Goal: Information Seeking & Learning: Learn about a topic

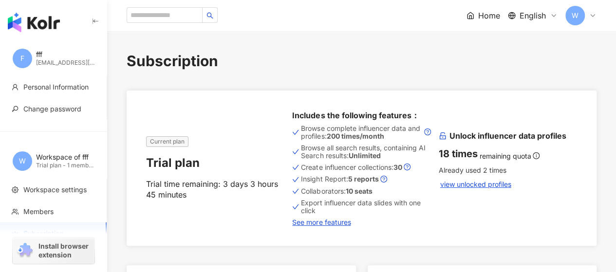
type input "*********"
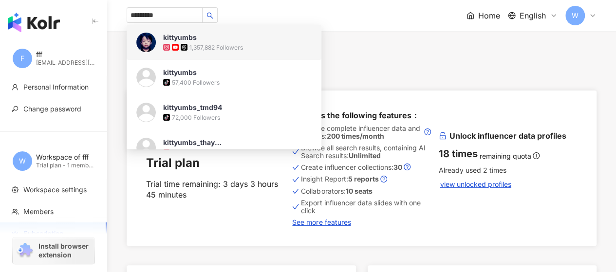
click at [215, 39] on span "kittyumbs" at bounding box center [194, 38] width 63 height 10
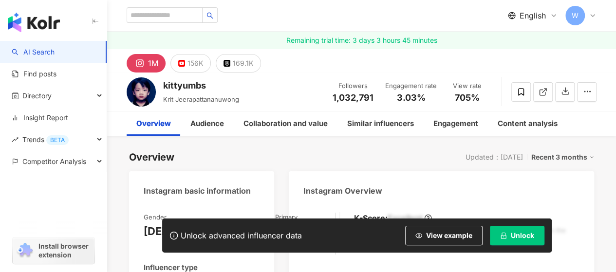
click at [511, 240] on button "Unlock" at bounding box center [517, 235] width 55 height 19
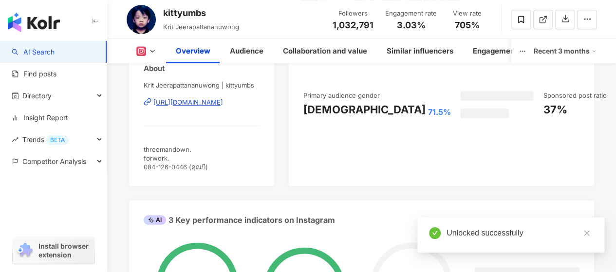
scroll to position [243, 0]
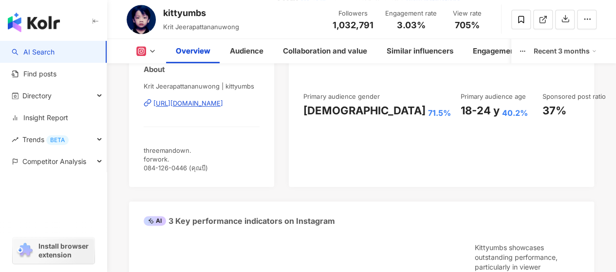
click at [426, 25] on div "3.03%" at bounding box center [411, 25] width 52 height 10
drag, startPoint x: 455, startPoint y: 26, endPoint x: 478, endPoint y: 29, distance: 23.5
click at [478, 29] on span "705%" at bounding box center [467, 25] width 25 height 10
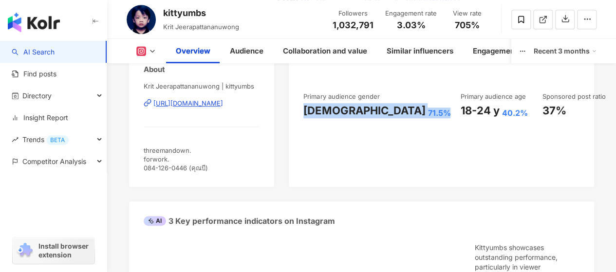
drag, startPoint x: 304, startPoint y: 120, endPoint x: 365, endPoint y: 120, distance: 61.3
click at [365, 118] on div "Female 71.5%" at bounding box center [376, 110] width 147 height 15
copy div "Female 71.5%"
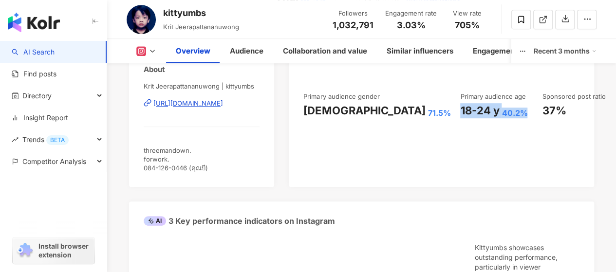
drag, startPoint x: 376, startPoint y: 108, endPoint x: 448, endPoint y: 107, distance: 72.0
click at [460, 107] on div "18-24 y 40.2%" at bounding box center [496, 110] width 72 height 15
copy div "18-24 y 40.2%"
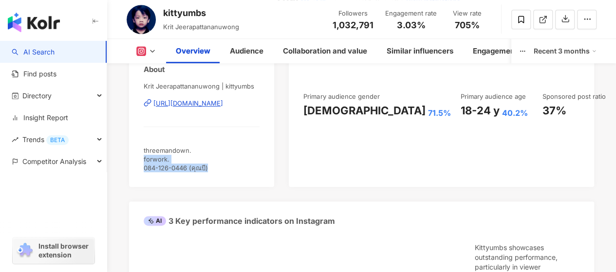
drag, startPoint x: 209, startPoint y: 159, endPoint x: 140, endPoint y: 148, distance: 69.5
click at [140, 148] on div "Gender Male Primary language Thai 82.9% Influencer type Art and Entertainment ·…" at bounding box center [201, 73] width 145 height 227
copy span "forwork. 084-126-0446 (คุณบี)"
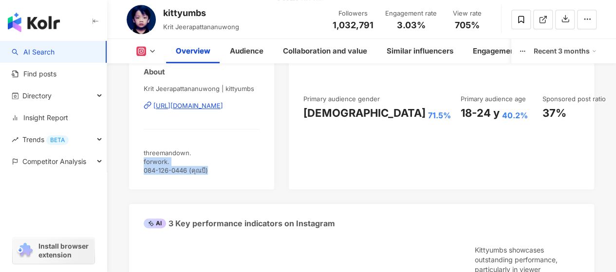
paste input "*********"
type input "*********"
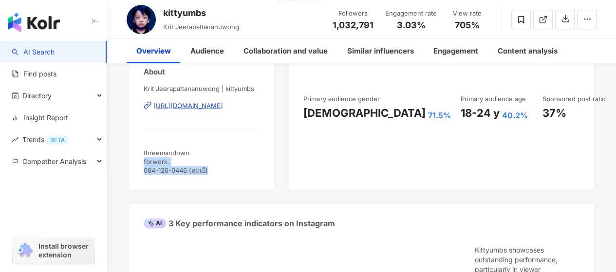
scroll to position [0, 0]
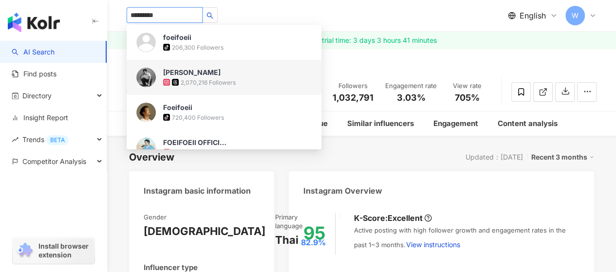
click at [151, 79] on img at bounding box center [145, 77] width 19 height 19
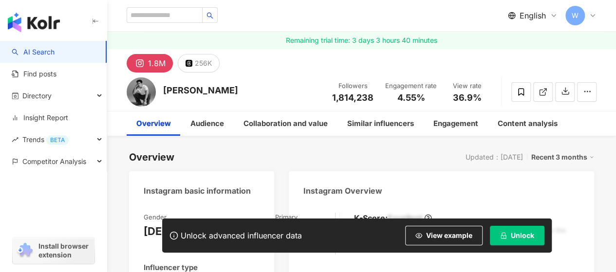
click at [511, 231] on button "Unlock" at bounding box center [517, 235] width 55 height 19
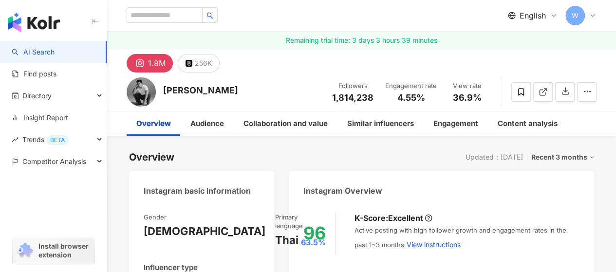
drag, startPoint x: 397, startPoint y: 101, endPoint x: 427, endPoint y: 97, distance: 29.9
click at [427, 97] on div "4.55%" at bounding box center [411, 98] width 52 height 10
drag, startPoint x: 455, startPoint y: 94, endPoint x: 480, endPoint y: 98, distance: 25.6
click at [480, 98] on span "36.9%" at bounding box center [467, 98] width 29 height 10
copy span "36.9%"
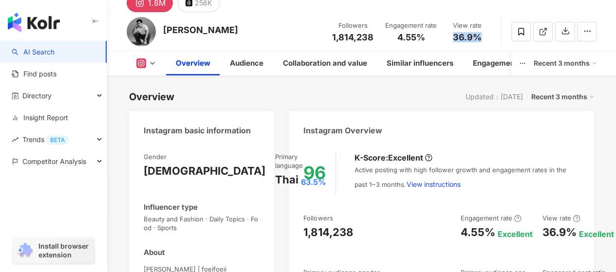
scroll to position [146, 0]
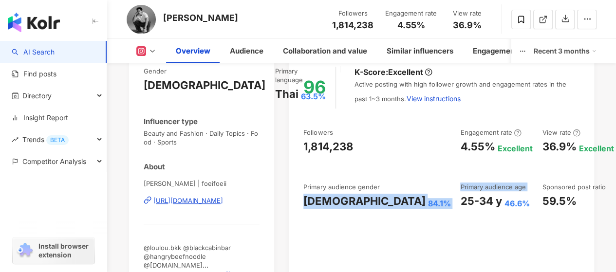
drag, startPoint x: 300, startPoint y: 207, endPoint x: 376, endPoint y: 213, distance: 76.2
click at [376, 213] on div "96 K-Score : Excellent Active posting with high follower growth and engagement …" at bounding box center [441, 175] width 305 height 237
click at [427, 209] on div "84.1%" at bounding box center [438, 203] width 23 height 11
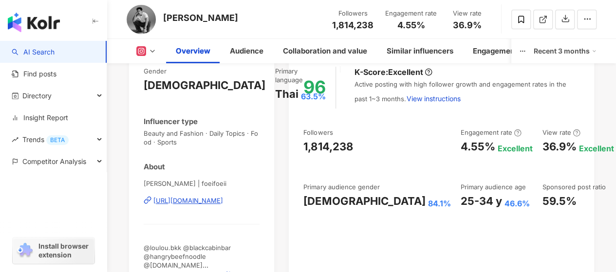
drag, startPoint x: 299, startPoint y: 212, endPoint x: 308, endPoint y: 211, distance: 8.8
click at [302, 211] on div "96 K-Score : Excellent Active posting with high follower growth and engagement …" at bounding box center [441, 175] width 305 height 237
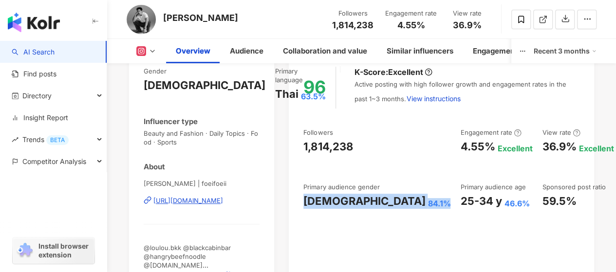
drag, startPoint x: 308, startPoint y: 211, endPoint x: 369, endPoint y: 215, distance: 60.9
click at [369, 209] on div "Followers 1,814,238 Engagement rate 4.55% Excellent View rate 36.9% Excellent F…" at bounding box center [441, 168] width 276 height 81
copy div "Female 84.1%"
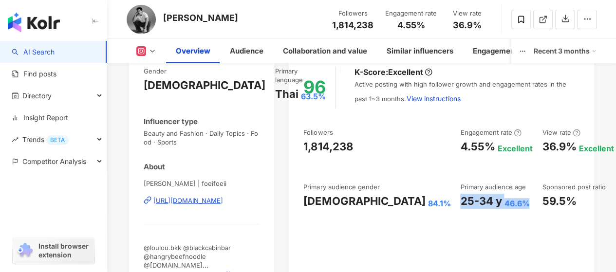
drag, startPoint x: 379, startPoint y: 202, endPoint x: 443, endPoint y: 200, distance: 63.8
click at [460, 200] on div "25-34 y 46.6%" at bounding box center [496, 201] width 72 height 15
copy div "25-34 y 46.6%"
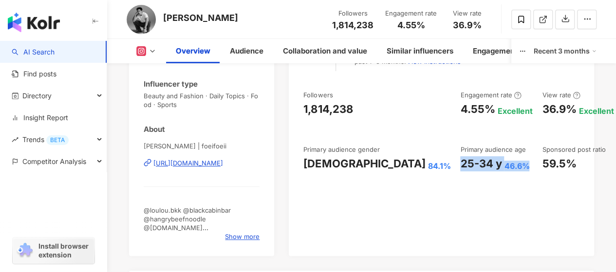
scroll to position [243, 0]
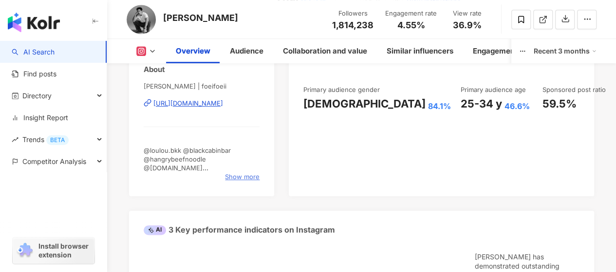
click at [233, 172] on span "Show more" at bounding box center [242, 176] width 35 height 9
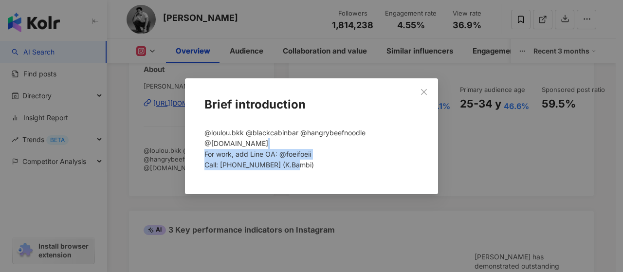
drag, startPoint x: 288, startPoint y: 160, endPoint x: 200, endPoint y: 145, distance: 89.9
click at [200, 145] on div "Brief introduction @loulou.bkk @blackcabinbar @hangrybeefnoodle @simplify.th Fo…" at bounding box center [311, 136] width 253 height 116
copy span "For work, add Line OA: @foeifoeii Call: 091 964 6594 (K.Bambi)"
click at [423, 96] on icon "close" at bounding box center [424, 92] width 8 height 8
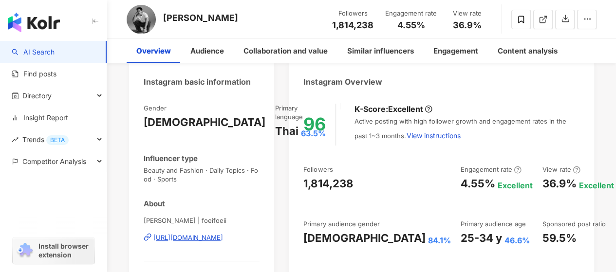
scroll to position [0, 0]
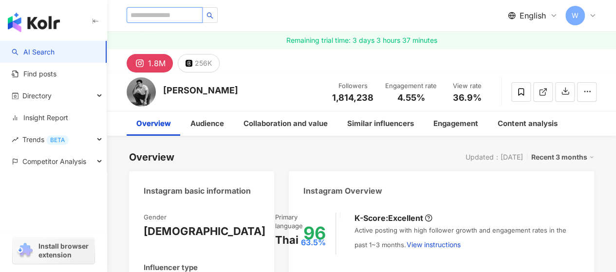
click at [176, 18] on input "search" at bounding box center [165, 15] width 76 height 16
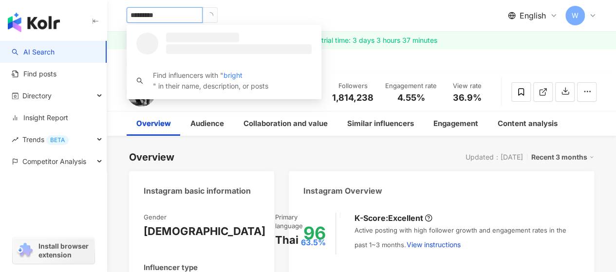
type input "**********"
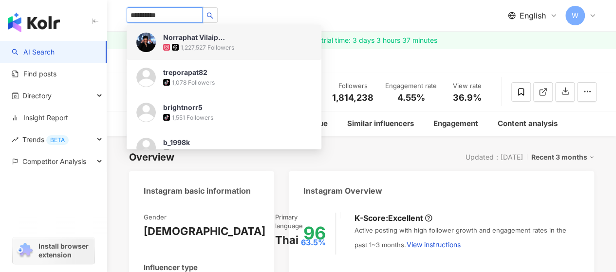
click at [149, 41] on img at bounding box center [145, 42] width 19 height 19
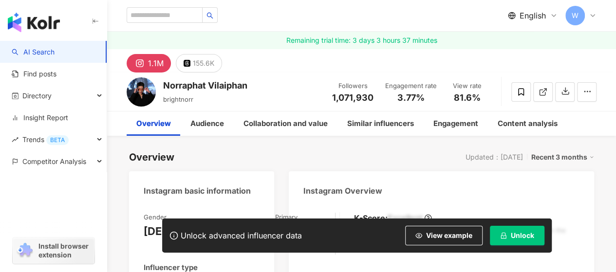
click at [523, 233] on span "Unlock" at bounding box center [522, 236] width 23 height 8
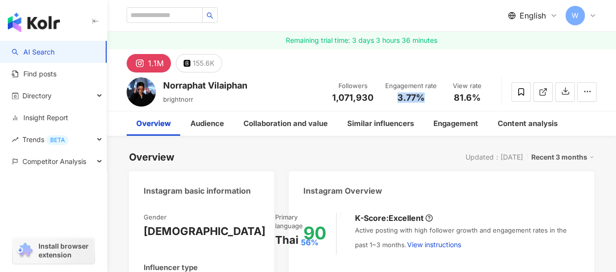
drag, startPoint x: 399, startPoint y: 94, endPoint x: 423, endPoint y: 97, distance: 24.6
click at [423, 97] on span "3.77%" at bounding box center [410, 98] width 27 height 10
copy span "3.77%"
drag, startPoint x: 192, startPoint y: 98, endPoint x: 164, endPoint y: 95, distance: 28.3
click at [164, 95] on span "brightnorr" at bounding box center [178, 99] width 30 height 8
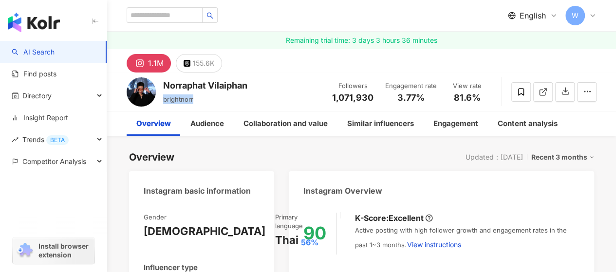
copy span "brightnorr"
drag, startPoint x: 396, startPoint y: 96, endPoint x: 421, endPoint y: 92, distance: 25.6
click at [421, 93] on div "3.77%" at bounding box center [411, 98] width 52 height 10
copy span "3.77%"
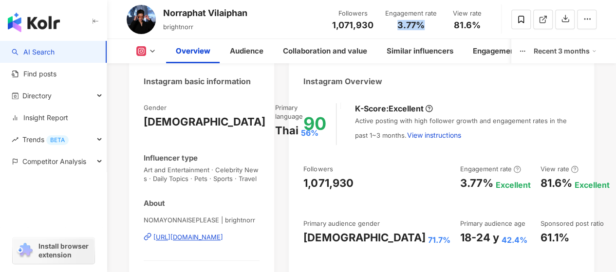
scroll to position [195, 0]
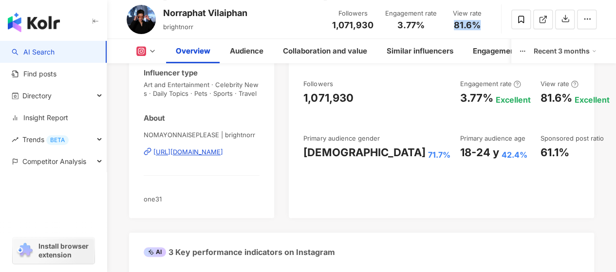
drag, startPoint x: 454, startPoint y: 25, endPoint x: 478, endPoint y: 25, distance: 24.8
click at [478, 25] on span "81.6%" at bounding box center [467, 25] width 27 height 10
copy span "81.6%"
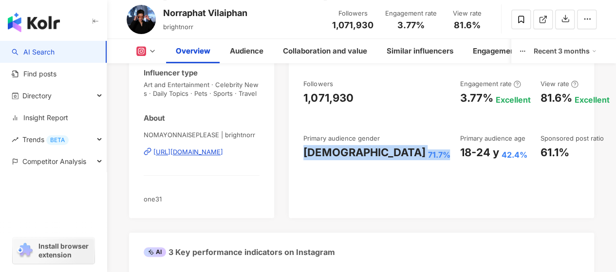
drag, startPoint x: 305, startPoint y: 159, endPoint x: 364, endPoint y: 161, distance: 59.4
click at [364, 160] on div "Female 71.7%" at bounding box center [376, 152] width 147 height 15
copy div "Female 71.7%"
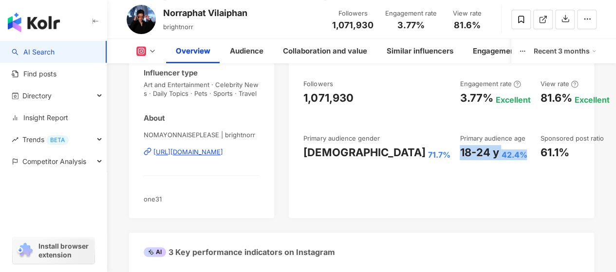
drag, startPoint x: 376, startPoint y: 151, endPoint x: 441, endPoint y: 155, distance: 65.9
click at [459, 155] on div "18-24 y 42.4%" at bounding box center [494, 152] width 71 height 15
copy div "18-24 y 42.4%"
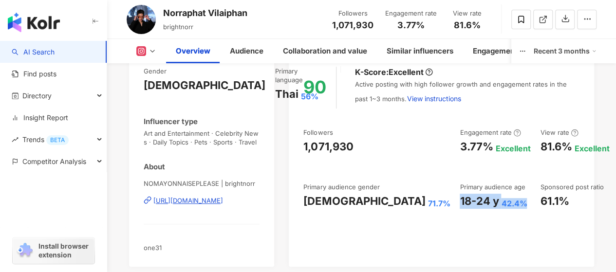
scroll to position [0, 0]
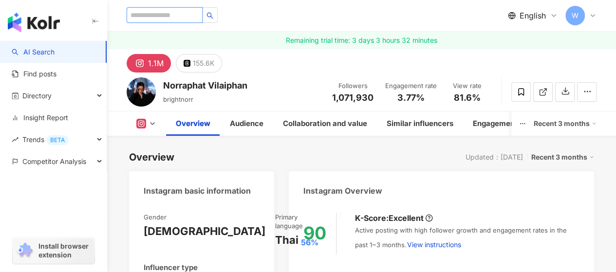
click at [174, 15] on input "search" at bounding box center [165, 15] width 76 height 16
click at [166, 17] on input "search" at bounding box center [165, 15] width 76 height 16
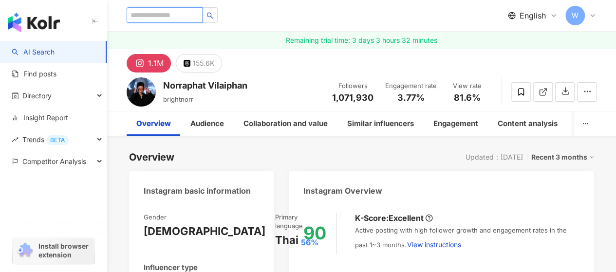
click at [169, 16] on input "search" at bounding box center [165, 15] width 76 height 16
paste input "****"
type input "****"
click at [218, 19] on button "button" at bounding box center [210, 15] width 16 height 16
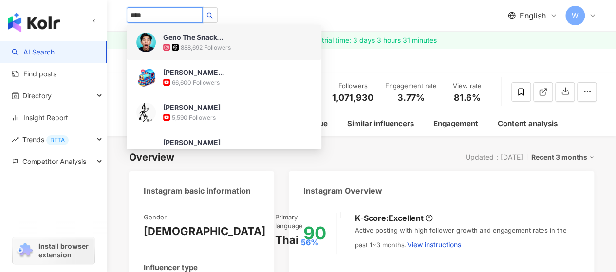
click at [148, 44] on img at bounding box center [145, 42] width 19 height 19
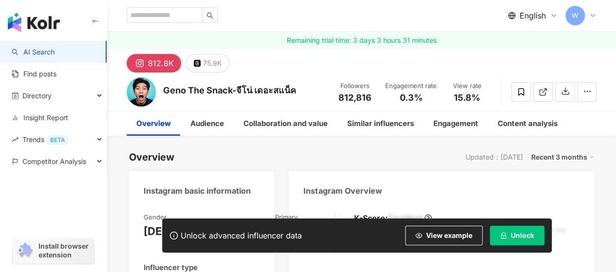
click at [514, 234] on span "Unlock" at bounding box center [522, 236] width 23 height 8
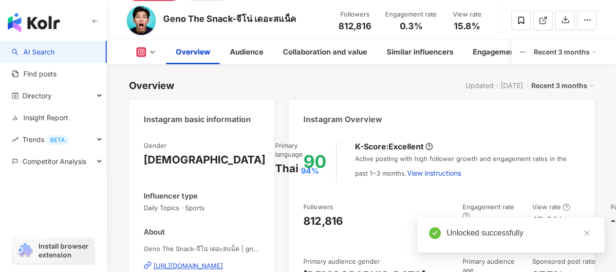
scroll to position [146, 0]
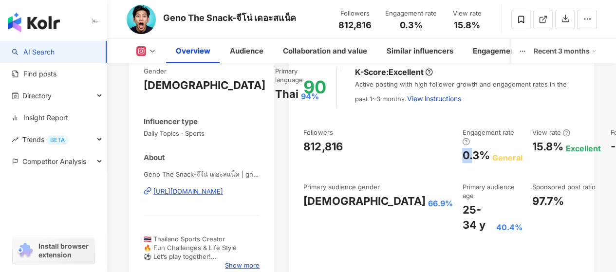
drag, startPoint x: 367, startPoint y: 154, endPoint x: 382, endPoint y: 155, distance: 14.7
click at [462, 155] on div "0.3%" at bounding box center [475, 155] width 27 height 15
click at [462, 156] on div "0.3%" at bounding box center [475, 155] width 27 height 15
drag, startPoint x: 367, startPoint y: 154, endPoint x: 392, endPoint y: 152, distance: 24.9
click at [462, 152] on div "0.3%" at bounding box center [475, 155] width 27 height 15
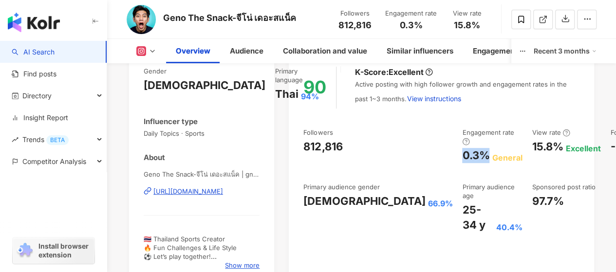
copy div "0.3%"
drag, startPoint x: 437, startPoint y: 147, endPoint x: 465, endPoint y: 154, distance: 28.9
click at [531, 154] on div "View rate 15.8% Excellent" at bounding box center [565, 145] width 69 height 35
copy div "15.8%"
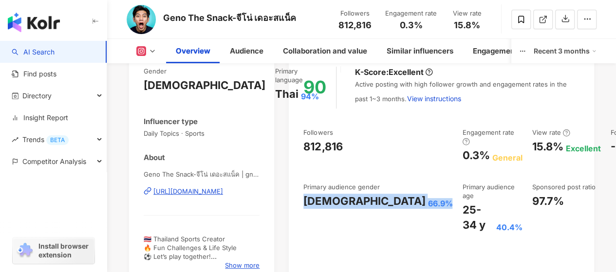
drag, startPoint x: 306, startPoint y: 212, endPoint x: 355, endPoint y: 212, distance: 49.6
click at [355, 209] on div "[DEMOGRAPHIC_DATA] 66.9%" at bounding box center [377, 201] width 149 height 15
copy div "[DEMOGRAPHIC_DATA] 66.9%"
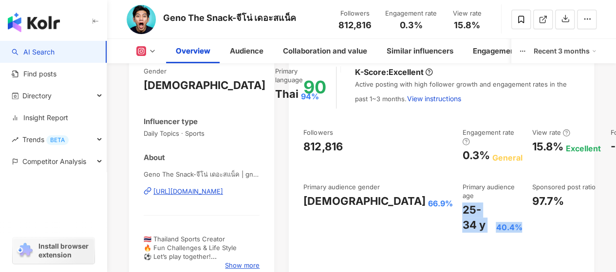
drag, startPoint x: 368, startPoint y: 208, endPoint x: 429, endPoint y: 220, distance: 62.5
click at [429, 220] on div "Followers 812,816 Engagement rate 0.3% General View rate 15.8% Excellent Follow…" at bounding box center [441, 180] width 276 height 105
copy div "25-34 y 40.4%"
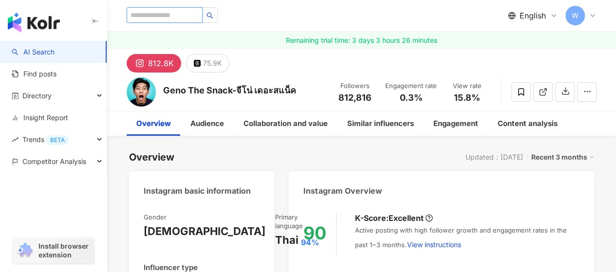
click at [165, 12] on input "search" at bounding box center [165, 15] width 76 height 16
paste input "**********"
type input "**********"
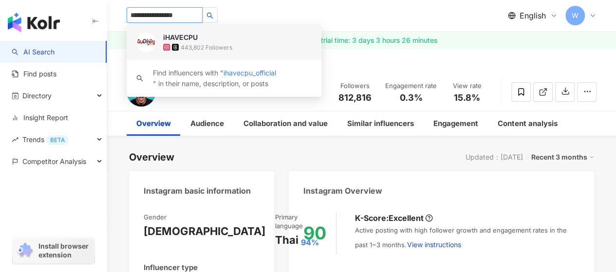
click at [205, 39] on span "iHAVECPU" at bounding box center [194, 38] width 63 height 10
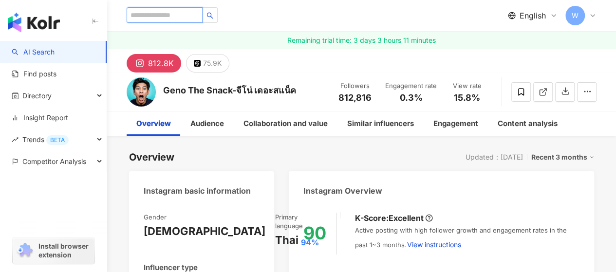
paste input "*********"
click at [155, 12] on input "search" at bounding box center [165, 15] width 76 height 16
type input "*********"
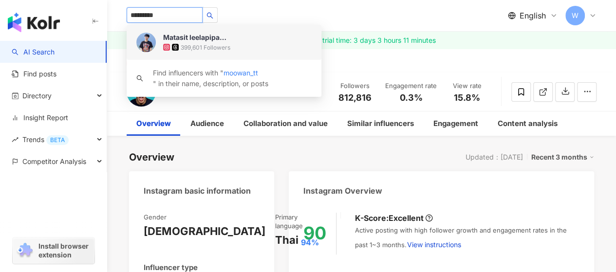
click at [200, 43] on div "399,601 Followers" at bounding box center [206, 47] width 50 height 8
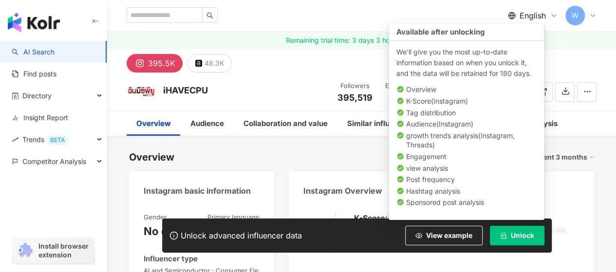
click at [527, 237] on span "Unlock" at bounding box center [522, 236] width 23 height 8
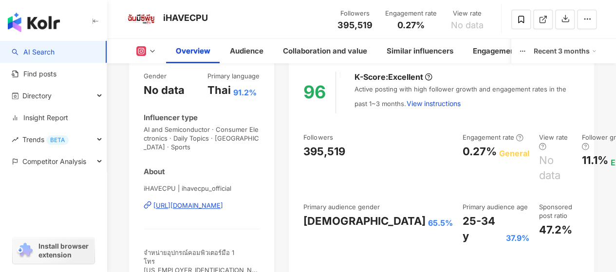
scroll to position [195, 0]
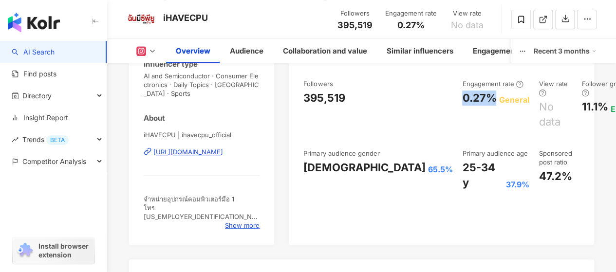
drag, startPoint x: 372, startPoint y: 95, endPoint x: 401, endPoint y: 97, distance: 28.8
click at [462, 97] on div "0.27%" at bounding box center [479, 98] width 34 height 15
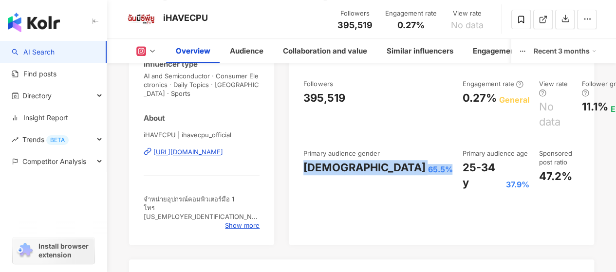
drag, startPoint x: 355, startPoint y: 165, endPoint x: 294, endPoint y: 161, distance: 61.4
click at [294, 161] on div "96 K-Score : Excellent Active posting with high follower growth and engagement …" at bounding box center [441, 126] width 305 height 237
copy div "Male 65.5%"
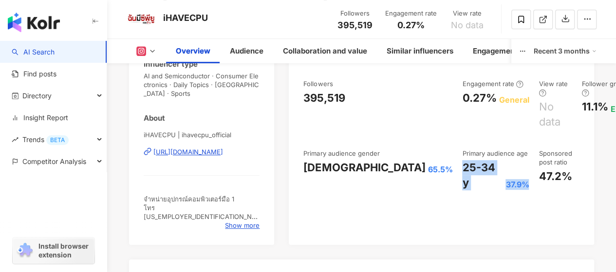
drag, startPoint x: 371, startPoint y: 149, endPoint x: 436, endPoint y: 165, distance: 67.1
click at [462, 165] on div "25-34 y 37.9%" at bounding box center [495, 175] width 67 height 30
copy div "25-34 y 37.9%"
drag, startPoint x: 449, startPoint y: 160, endPoint x: 509, endPoint y: 112, distance: 76.8
click at [538, 169] on div "47.2%" at bounding box center [554, 176] width 33 height 15
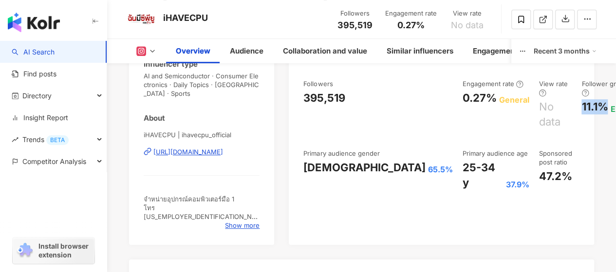
drag, startPoint x: 515, startPoint y: 105, endPoint x: 540, endPoint y: 103, distance: 24.4
click at [581, 103] on div "11.1%" at bounding box center [594, 106] width 26 height 15
copy div "11.1%"
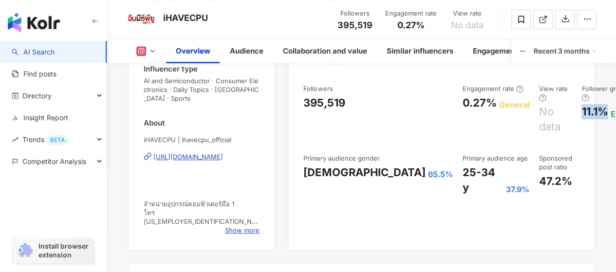
paste input "********"
type input "********"
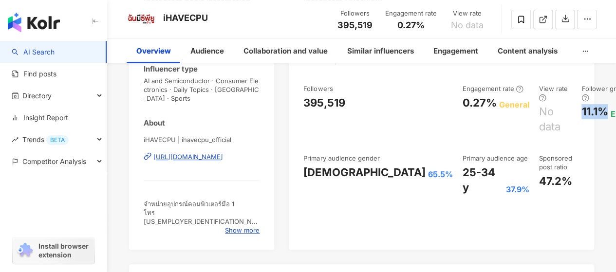
scroll to position [0, 0]
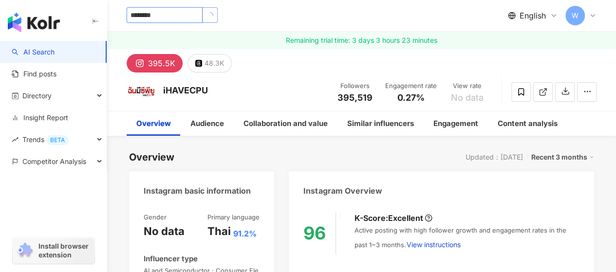
click at [218, 17] on button "button" at bounding box center [210, 15] width 16 height 16
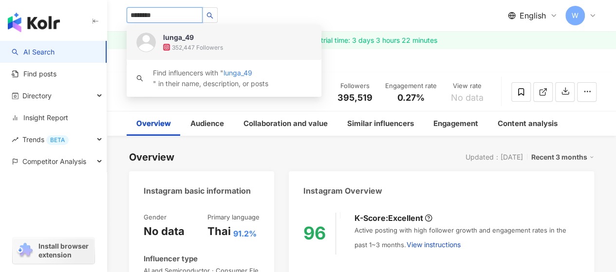
click at [177, 34] on div "lunga_49" at bounding box center [178, 38] width 31 height 10
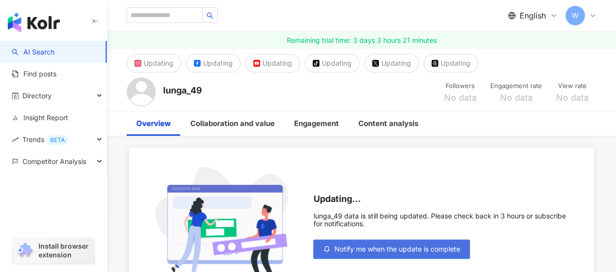
click at [396, 247] on span "Notify me when the update is complete" at bounding box center [397, 249] width 126 height 8
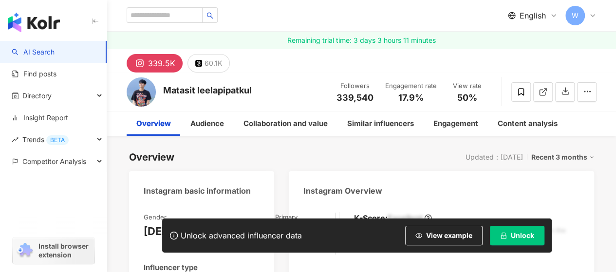
click at [506, 238] on icon "lock" at bounding box center [503, 235] width 7 height 7
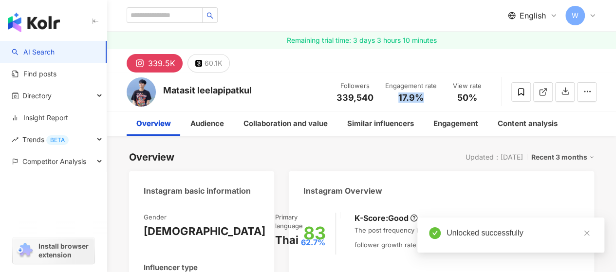
drag, startPoint x: 397, startPoint y: 96, endPoint x: 422, endPoint y: 96, distance: 24.8
click at [422, 96] on div "17.9%" at bounding box center [411, 98] width 52 height 10
copy span "17.9%"
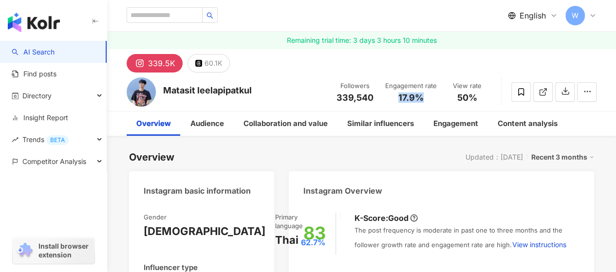
click at [476, 95] on span "50%" at bounding box center [467, 98] width 20 height 10
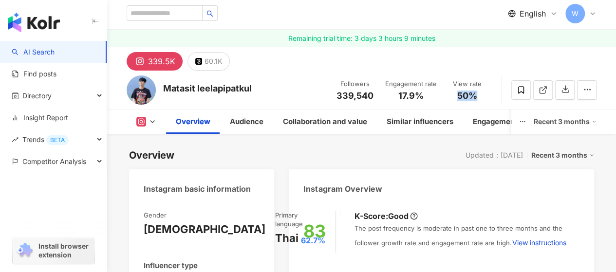
scroll to position [176, 0]
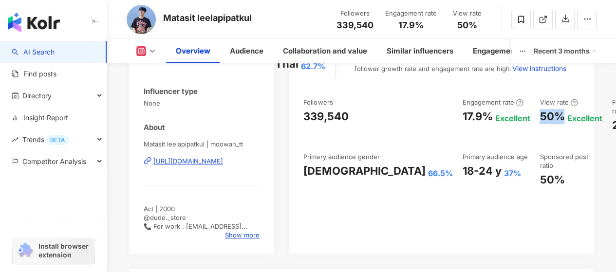
drag, startPoint x: 458, startPoint y: 115, endPoint x: 480, endPoint y: 116, distance: 21.9
click at [539, 116] on div "50%" at bounding box center [551, 116] width 25 height 15
copy div "50%"
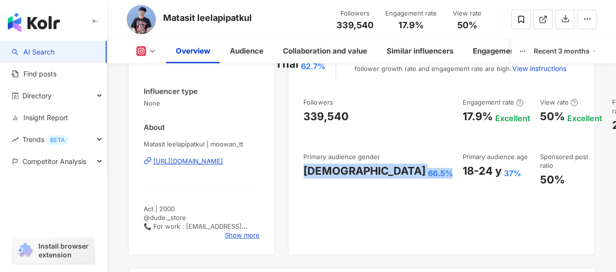
drag, startPoint x: 305, startPoint y: 179, endPoint x: 366, endPoint y: 181, distance: 60.4
click at [366, 179] on div "Female 66.5%" at bounding box center [377, 171] width 149 height 15
copy div "Female 66.5%"
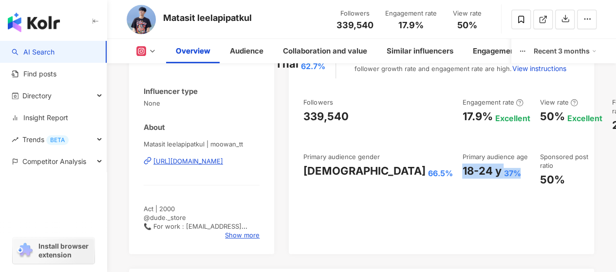
drag, startPoint x: 381, startPoint y: 171, endPoint x: 439, endPoint y: 174, distance: 58.0
click at [462, 174] on div "18-24 y 37%" at bounding box center [496, 171] width 68 height 15
copy div "18-24 y 37%"
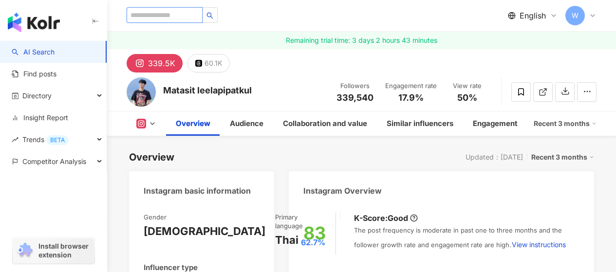
click at [168, 16] on input "search" at bounding box center [165, 15] width 76 height 16
paste input "*********"
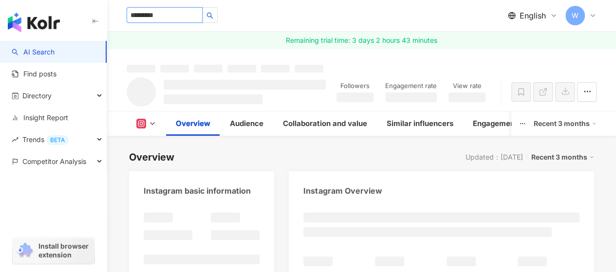
type input "*********"
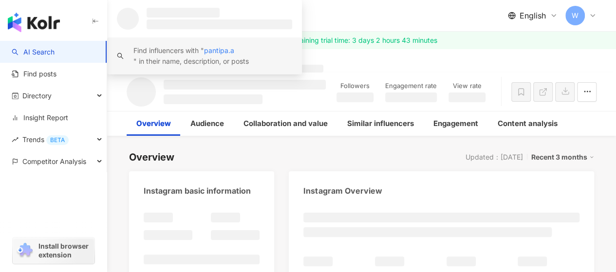
click at [225, 1] on div "pantipa.a ********* Find influencers with " pantipa.a " in their name, descript…" at bounding box center [362, 15] width 470 height 31
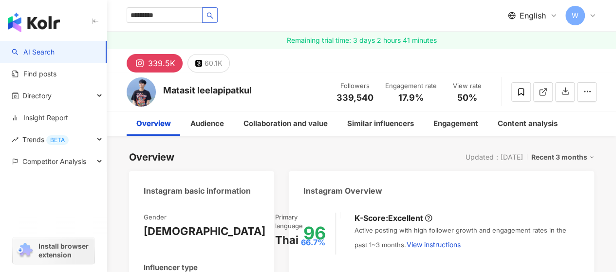
click at [213, 13] on icon "search" at bounding box center [210, 16] width 6 height 6
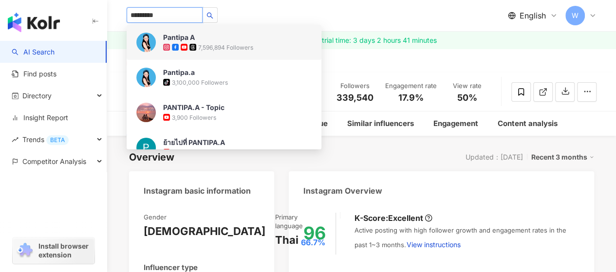
click at [149, 39] on img at bounding box center [145, 42] width 19 height 19
